Goal: Find specific page/section: Find specific page/section

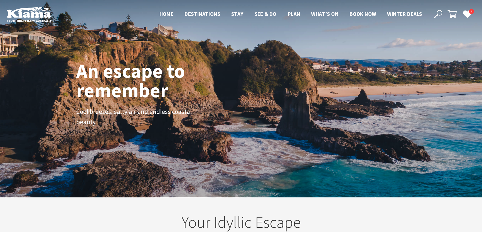
scroll to position [90, 485]
click at [437, 13] on icon at bounding box center [438, 14] width 8 height 8
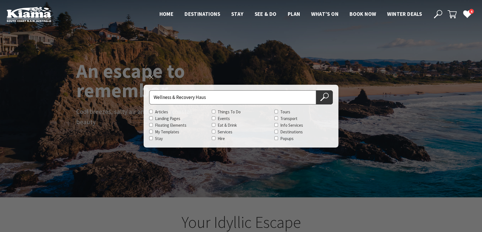
type input "Wellness & Recovery Haus"
click at [316, 90] on button "Search Now" at bounding box center [324, 97] width 17 height 14
drag, startPoint x: 326, startPoint y: 96, endPoint x: 322, endPoint y: 99, distance: 4.9
click at [326, 96] on icon at bounding box center [324, 97] width 8 height 8
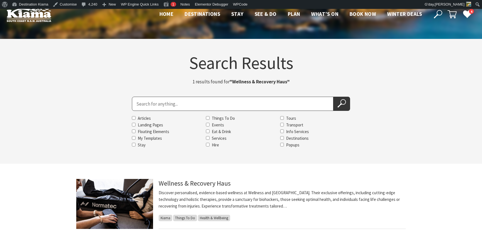
scroll to position [76, 0]
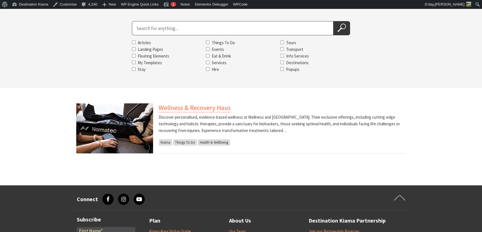
click at [195, 107] on link "Wellness & Recovery Haus" at bounding box center [195, 107] width 72 height 9
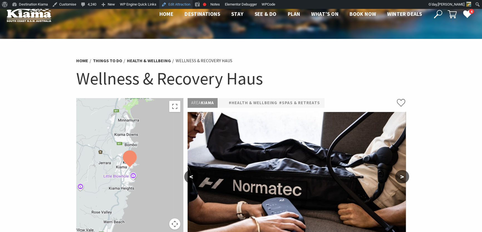
click at [177, 3] on link "Edit Attraction" at bounding box center [175, 4] width 33 height 9
